Goal: Task Accomplishment & Management: Manage account settings

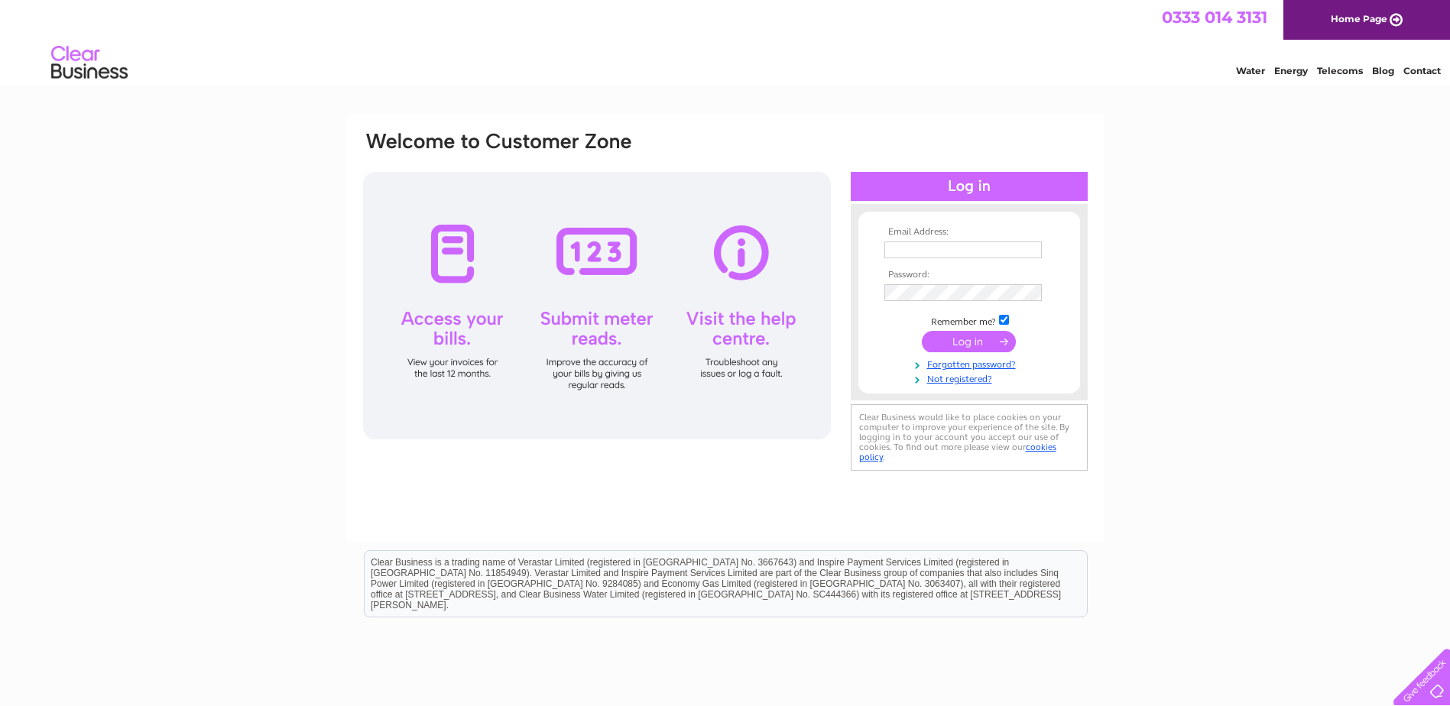
type input "[EMAIL_ADDRESS][DOMAIN_NAME]"
click at [968, 340] on input "submit" at bounding box center [969, 341] width 94 height 21
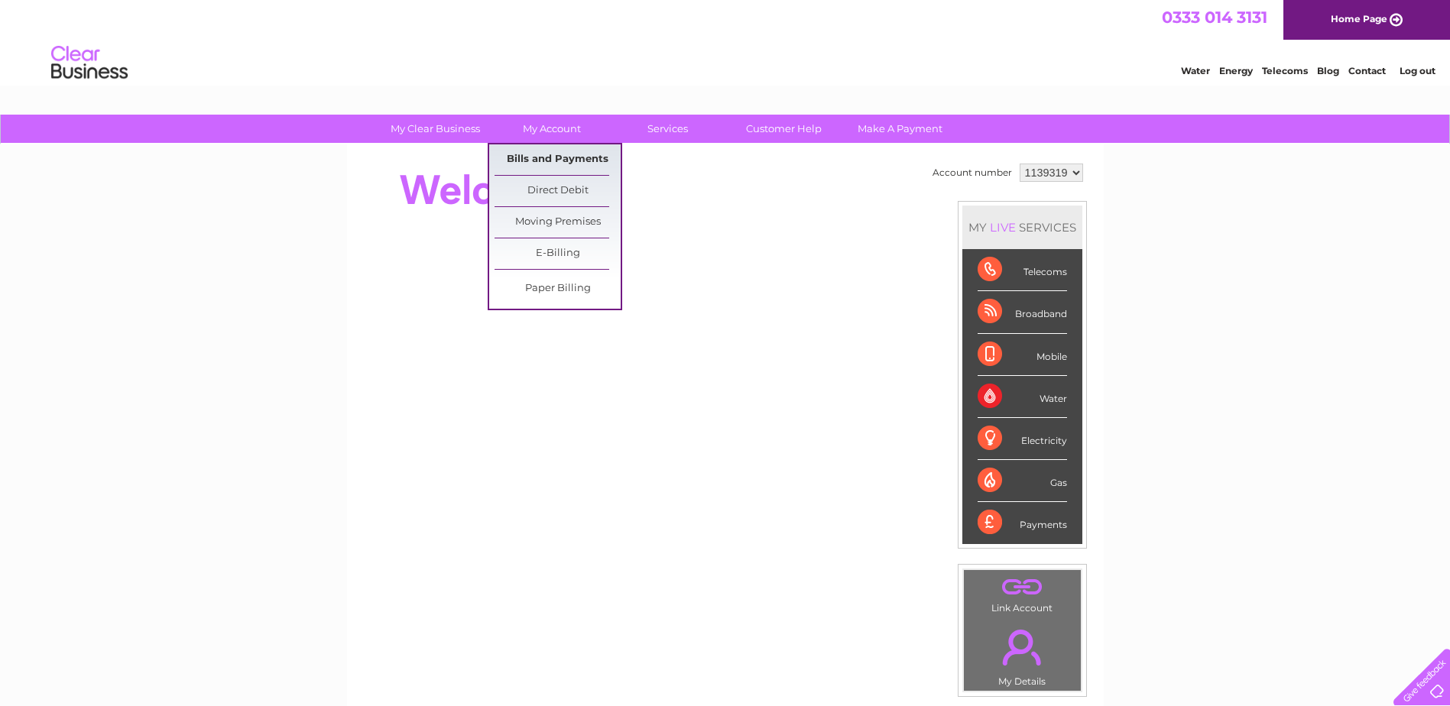
click at [559, 160] on link "Bills and Payments" at bounding box center [558, 160] width 126 height 31
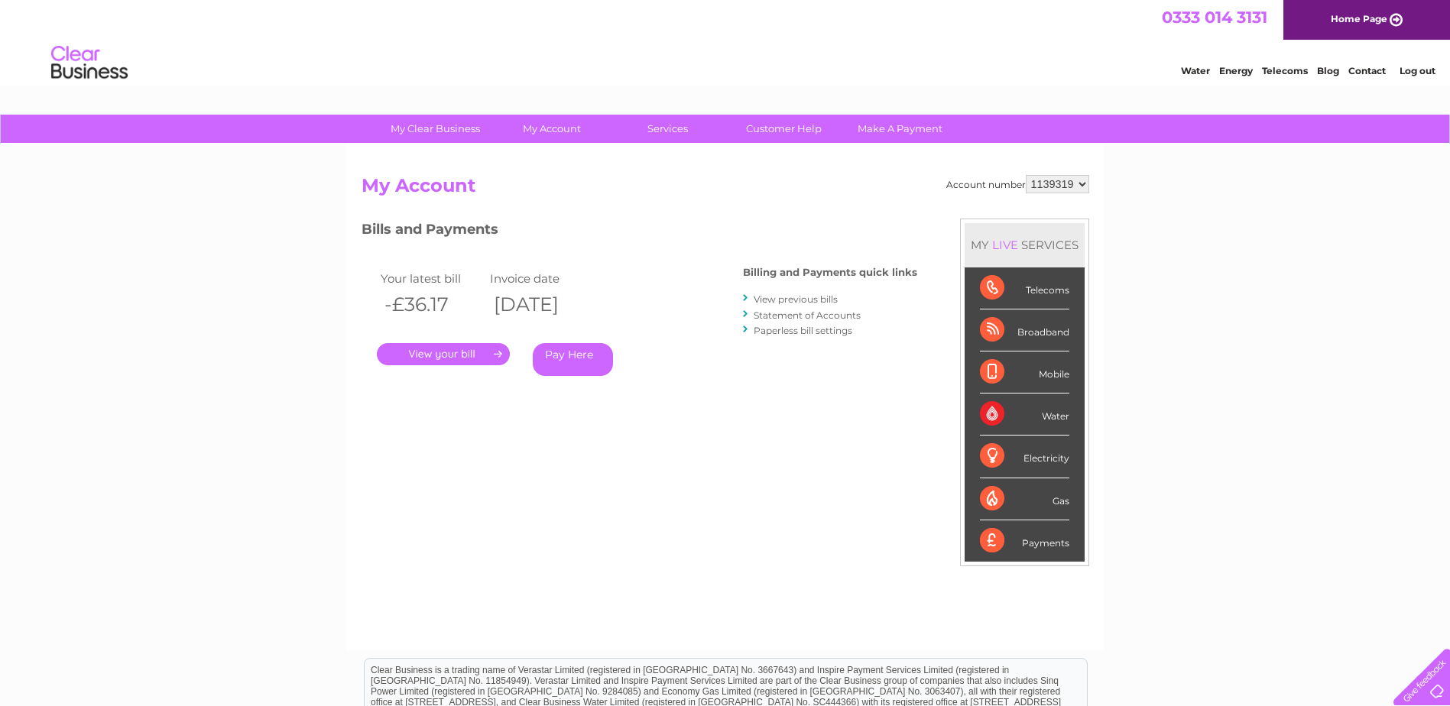
click at [450, 353] on link "." at bounding box center [443, 354] width 133 height 22
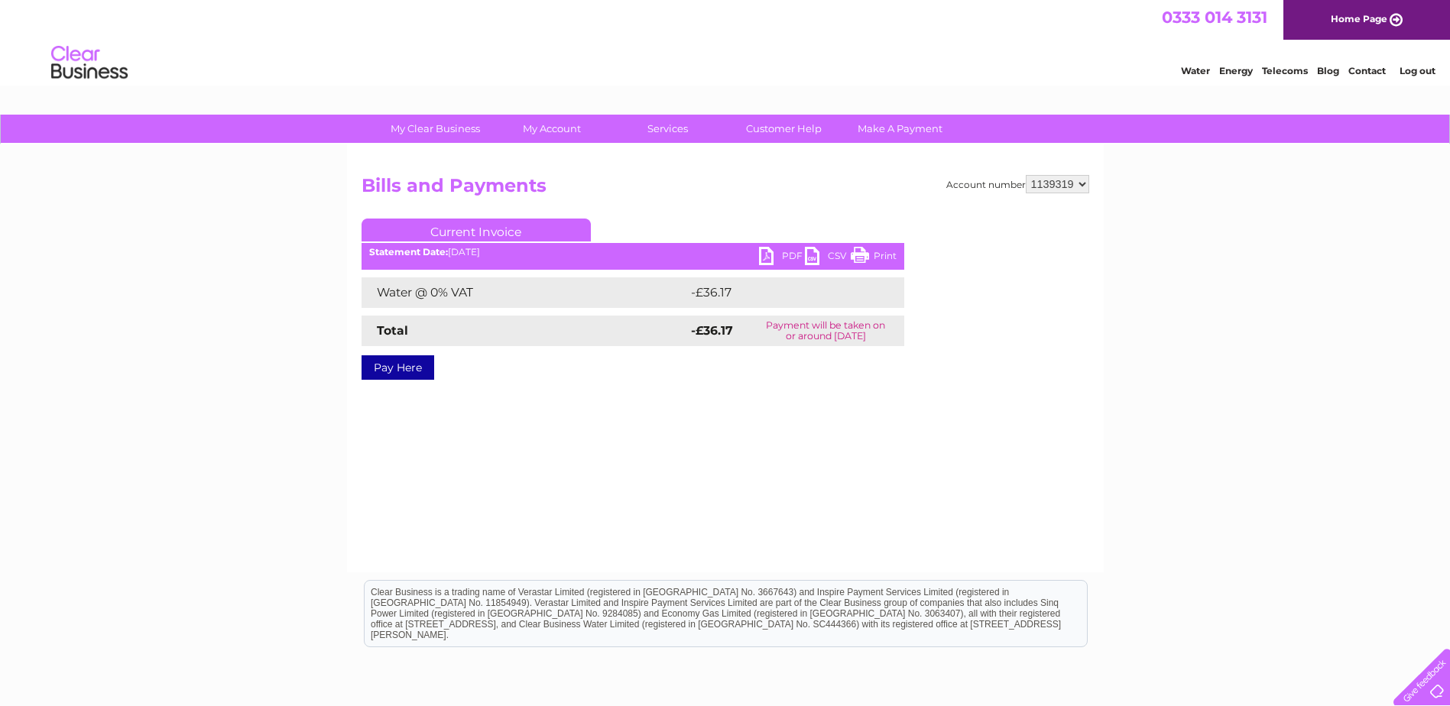
click at [790, 257] on link "PDF" at bounding box center [782, 258] width 46 height 22
